Goal: Task Accomplishment & Management: Manage account settings

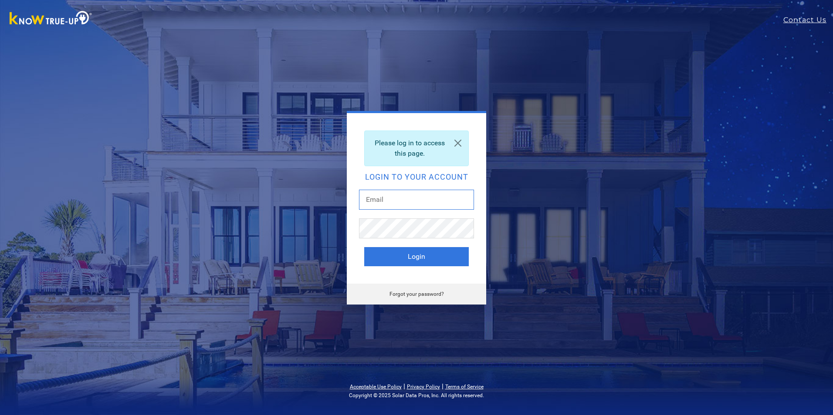
click at [398, 198] on input "text" at bounding box center [416, 200] width 115 height 20
type input "[PERSON_NAME][EMAIL_ADDRESS][DOMAIN_NAME]"
click at [413, 294] on link "Forgot your password?" at bounding box center [416, 294] width 54 height 6
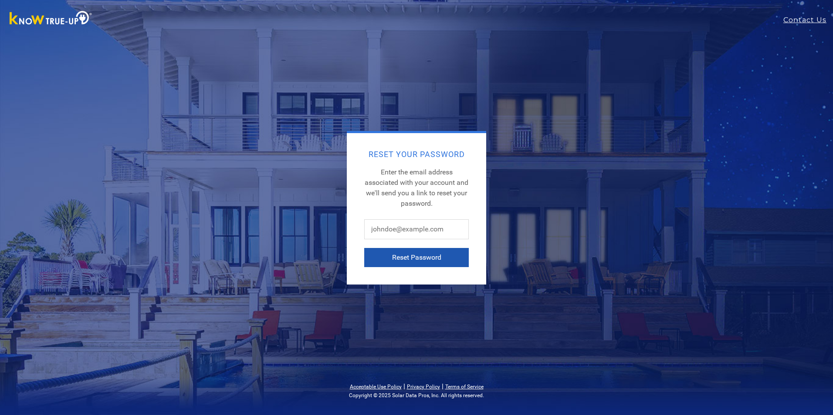
click at [423, 256] on button "Reset Password" at bounding box center [416, 257] width 105 height 19
click at [421, 229] on input "text" at bounding box center [416, 229] width 105 height 20
type input "[PERSON_NAME][EMAIL_ADDRESS][DOMAIN_NAME]"
click at [422, 257] on button "Reset Password" at bounding box center [416, 257] width 105 height 19
